Goal: Check status

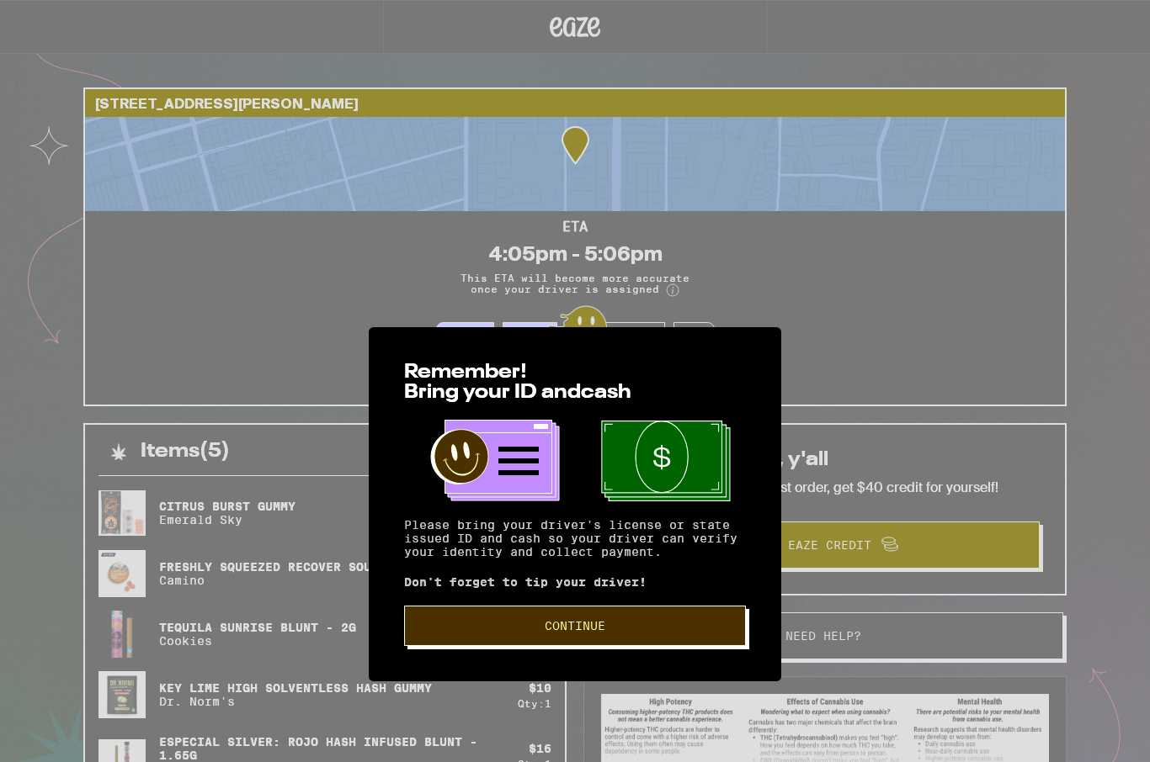
click at [604, 620] on span "Continue" at bounding box center [575, 626] width 61 height 12
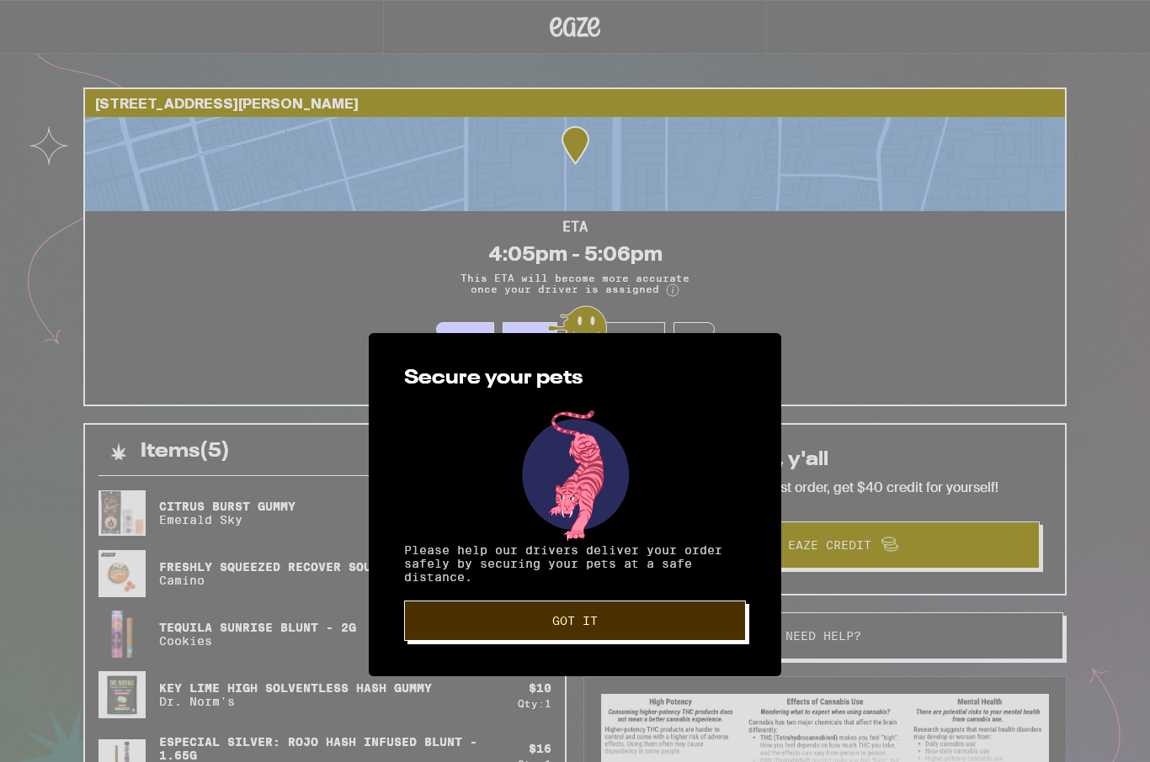
click at [603, 615] on span "Got it" at bounding box center [574, 621] width 313 height 12
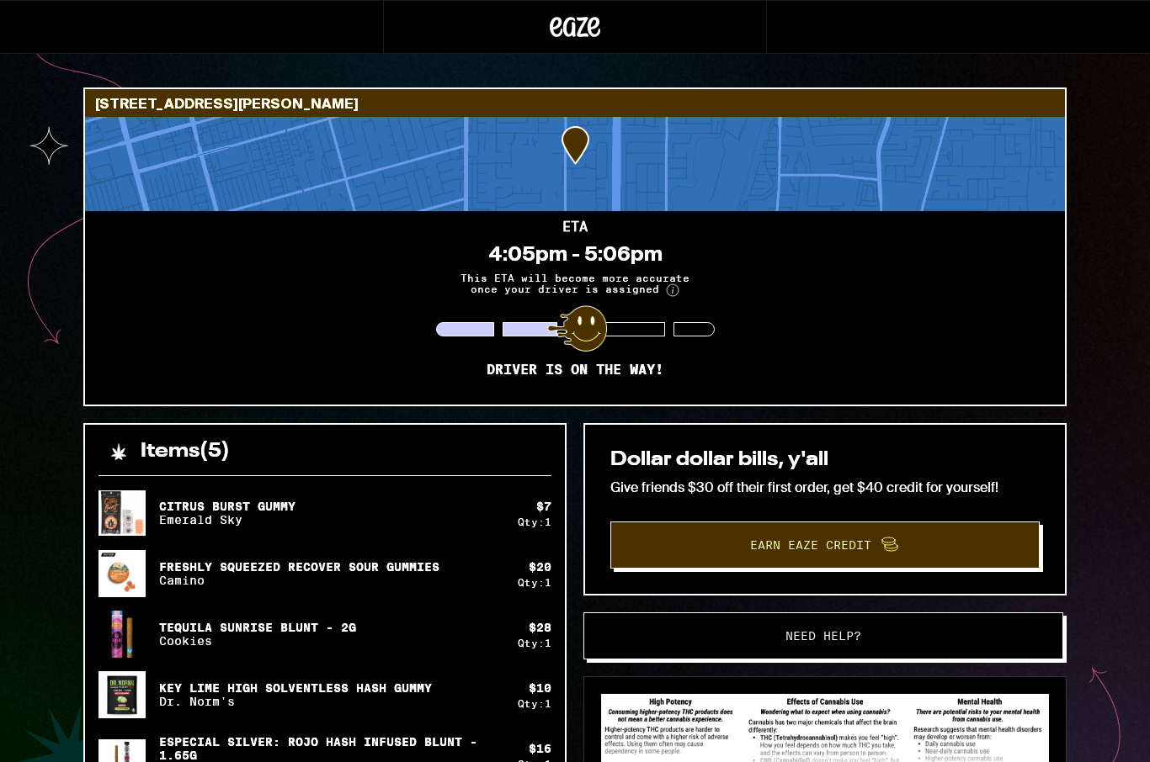
click at [587, 327] on div at bounding box center [577, 329] width 60 height 46
click at [694, 162] on div at bounding box center [575, 164] width 980 height 94
click at [707, 167] on div at bounding box center [575, 164] width 980 height 94
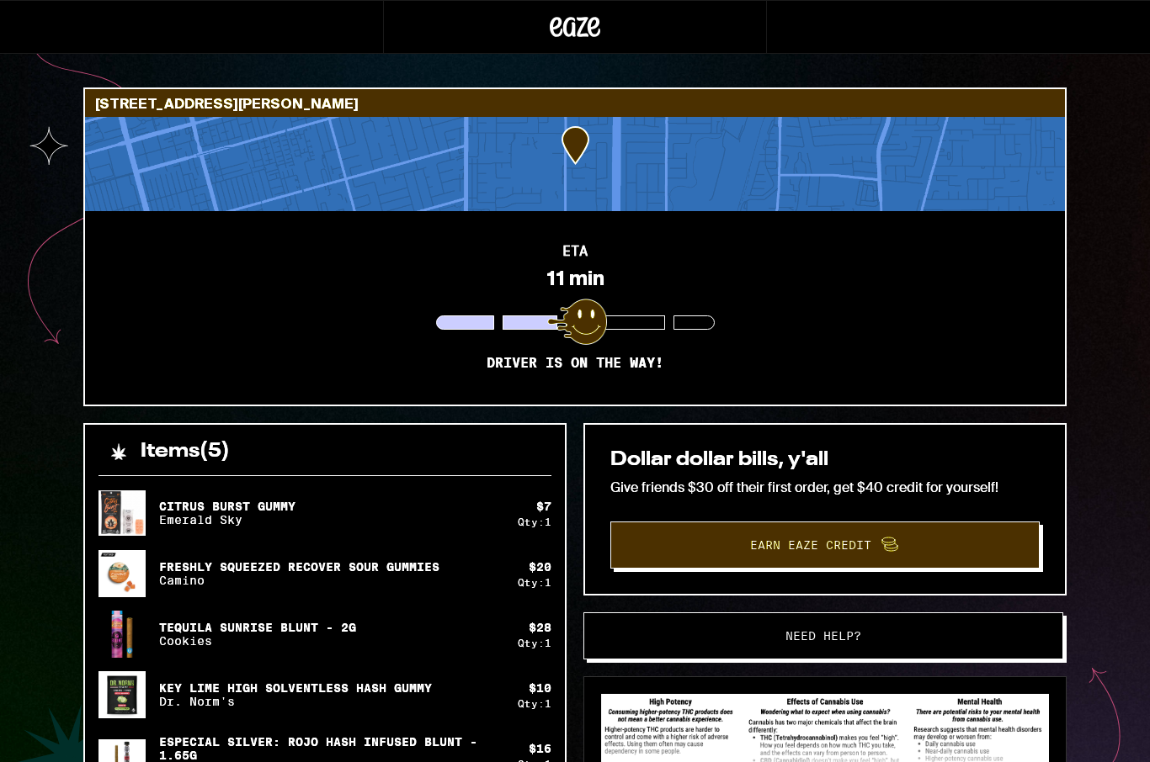
click at [658, 173] on div at bounding box center [575, 164] width 980 height 94
click at [592, 141] on div at bounding box center [575, 164] width 980 height 94
click at [716, 156] on div at bounding box center [575, 164] width 980 height 94
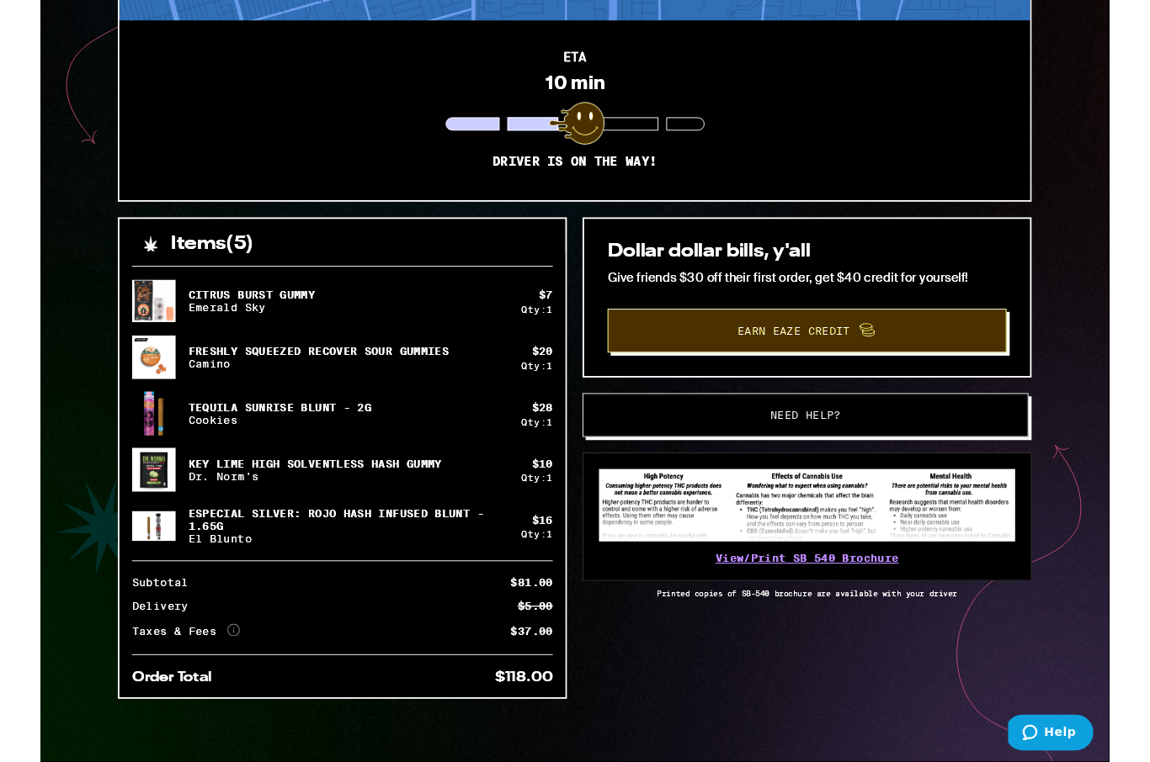
scroll to position [193, 0]
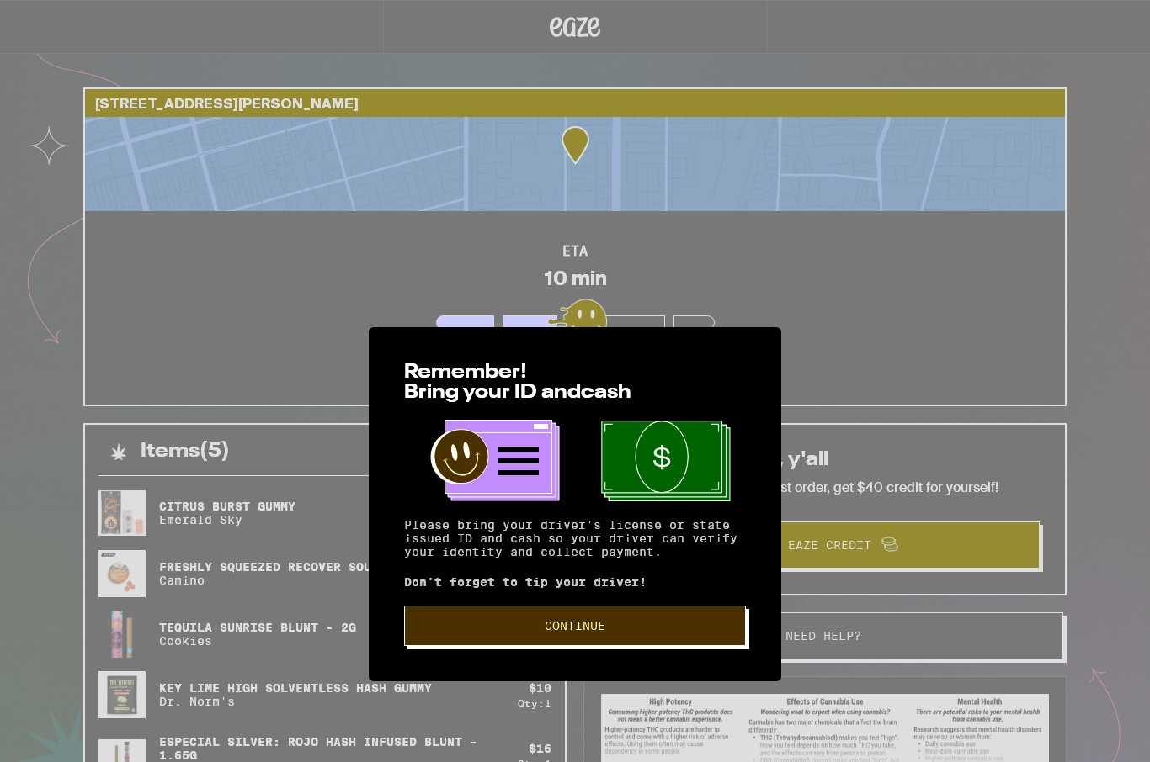
click at [642, 620] on span "Continue" at bounding box center [574, 626] width 313 height 12
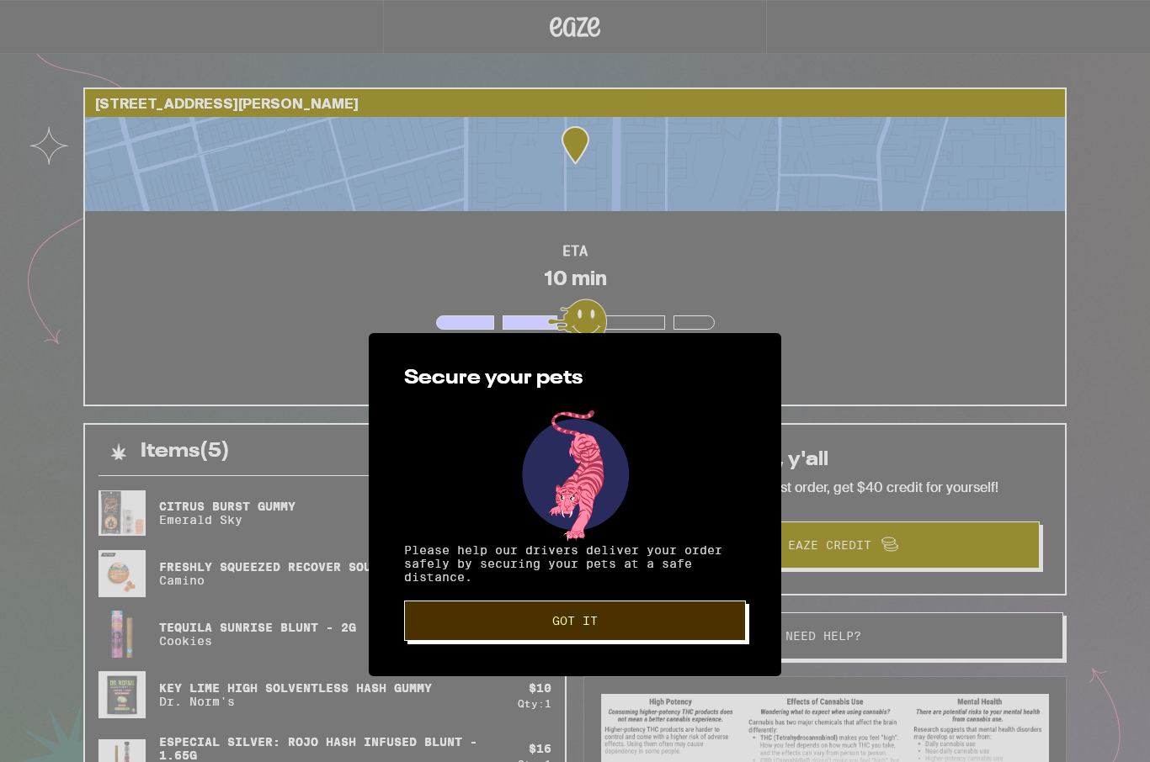
click at [638, 601] on button "Got it" at bounding box center [575, 621] width 342 height 40
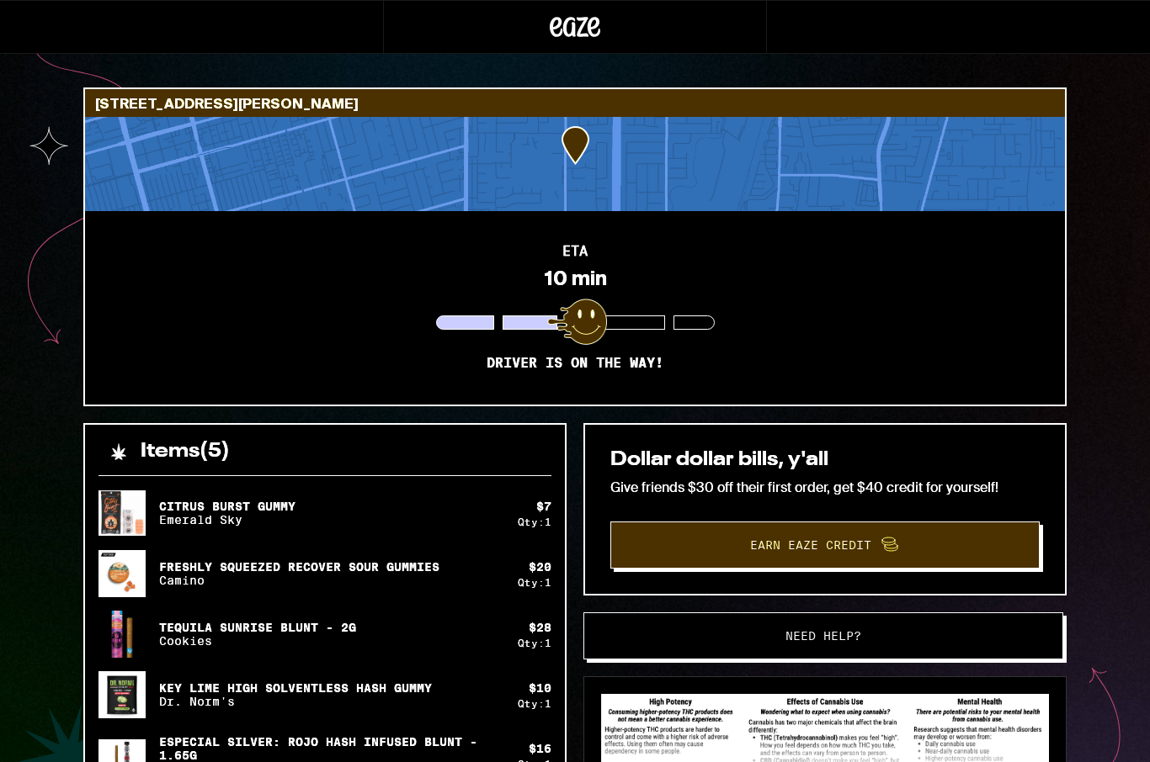
click at [672, 178] on div at bounding box center [575, 164] width 980 height 94
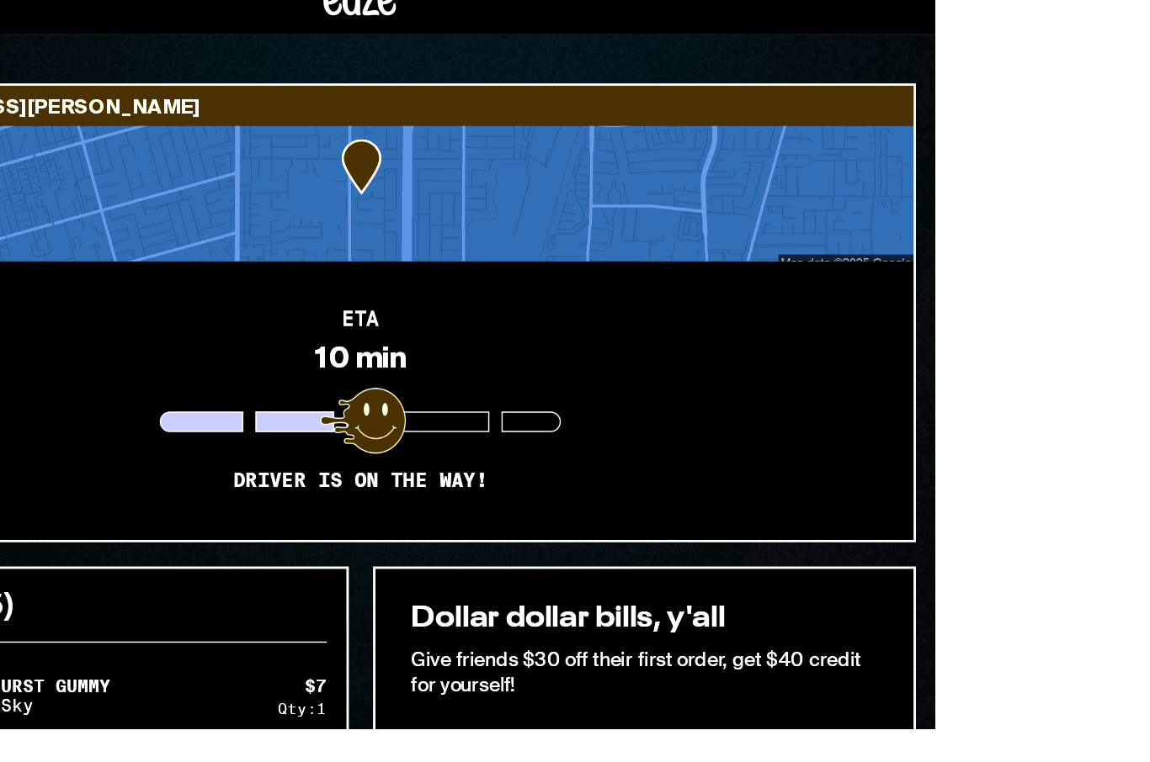
click at [491, 141] on div at bounding box center [399, 157] width 768 height 94
click at [485, 147] on div at bounding box center [399, 157] width 768 height 94
click at [502, 146] on div at bounding box center [399, 157] width 768 height 94
click at [431, 300] on div at bounding box center [401, 315] width 60 height 46
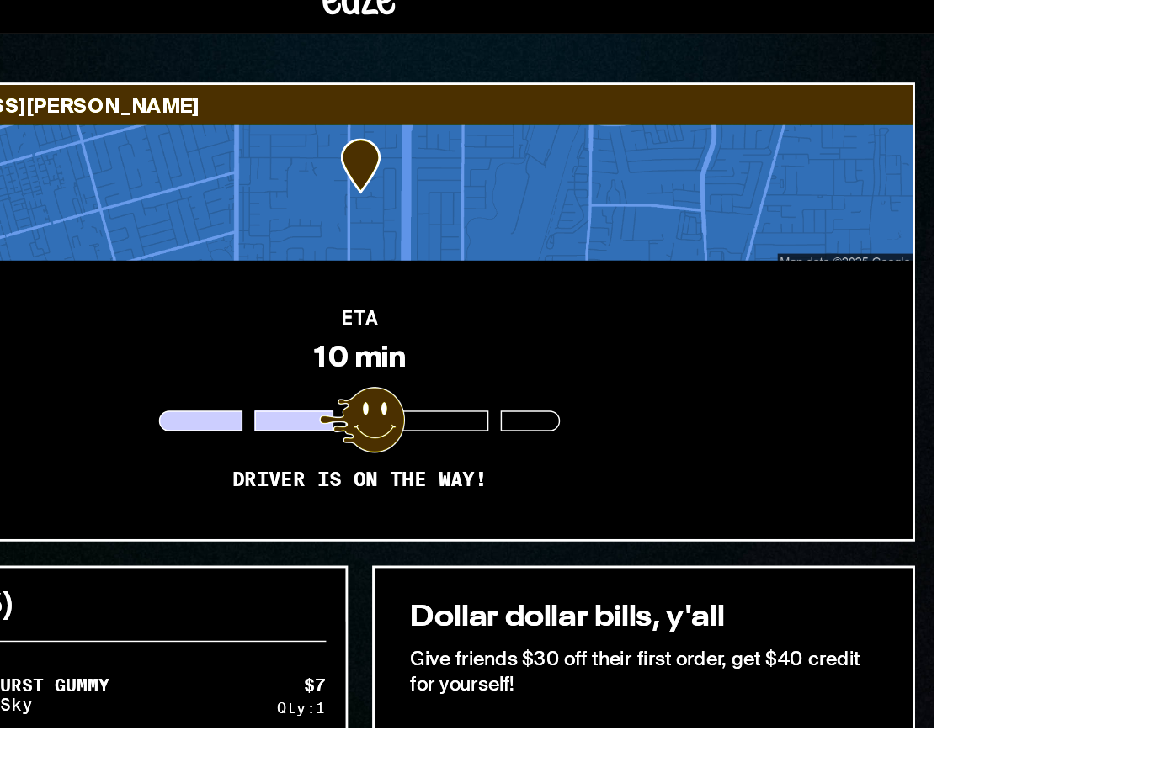
click at [468, 348] on p "Driver is on the way!" at bounding box center [399, 356] width 177 height 17
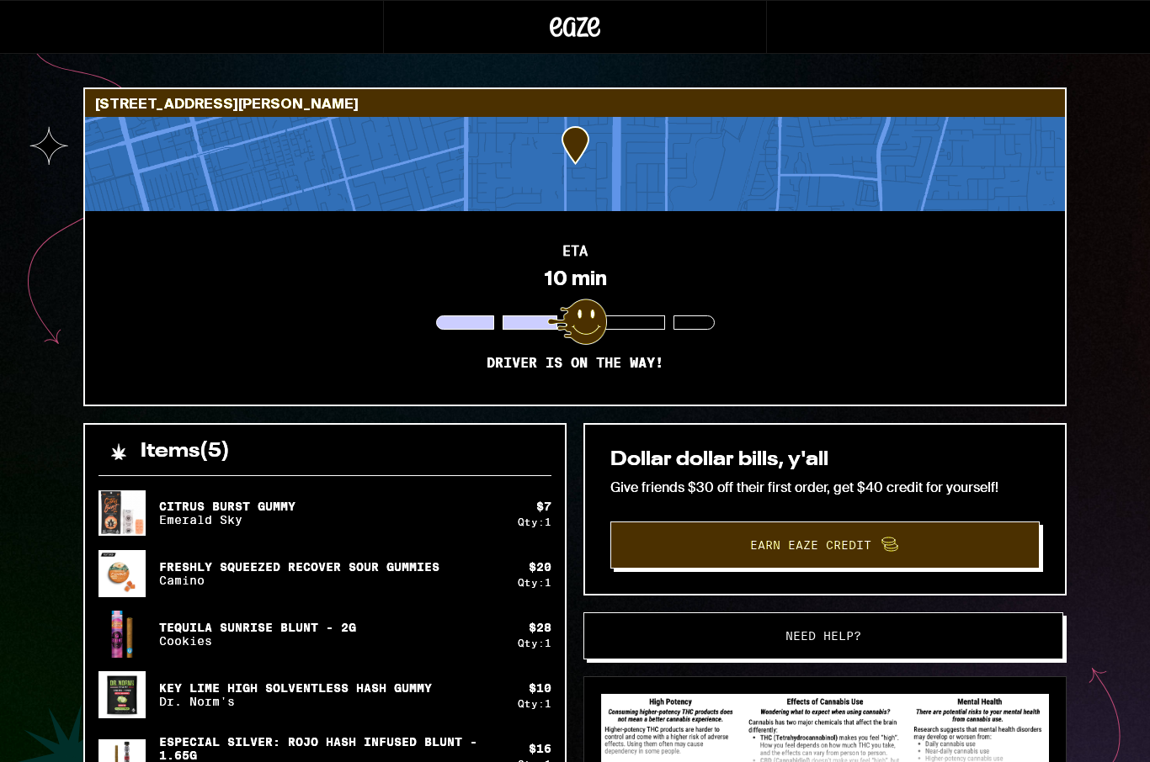
click at [39, 132] on div "2515 E Jamison St Anaheim 92806 ETA 10 min Driver is on the way! Items ( 5 ) Ci…" at bounding box center [575, 504] width 1150 height 1009
click at [135, 272] on div "ETA 10 min Driver is on the way!" at bounding box center [575, 308] width 980 height 194
